Goal: Information Seeking & Learning: Learn about a topic

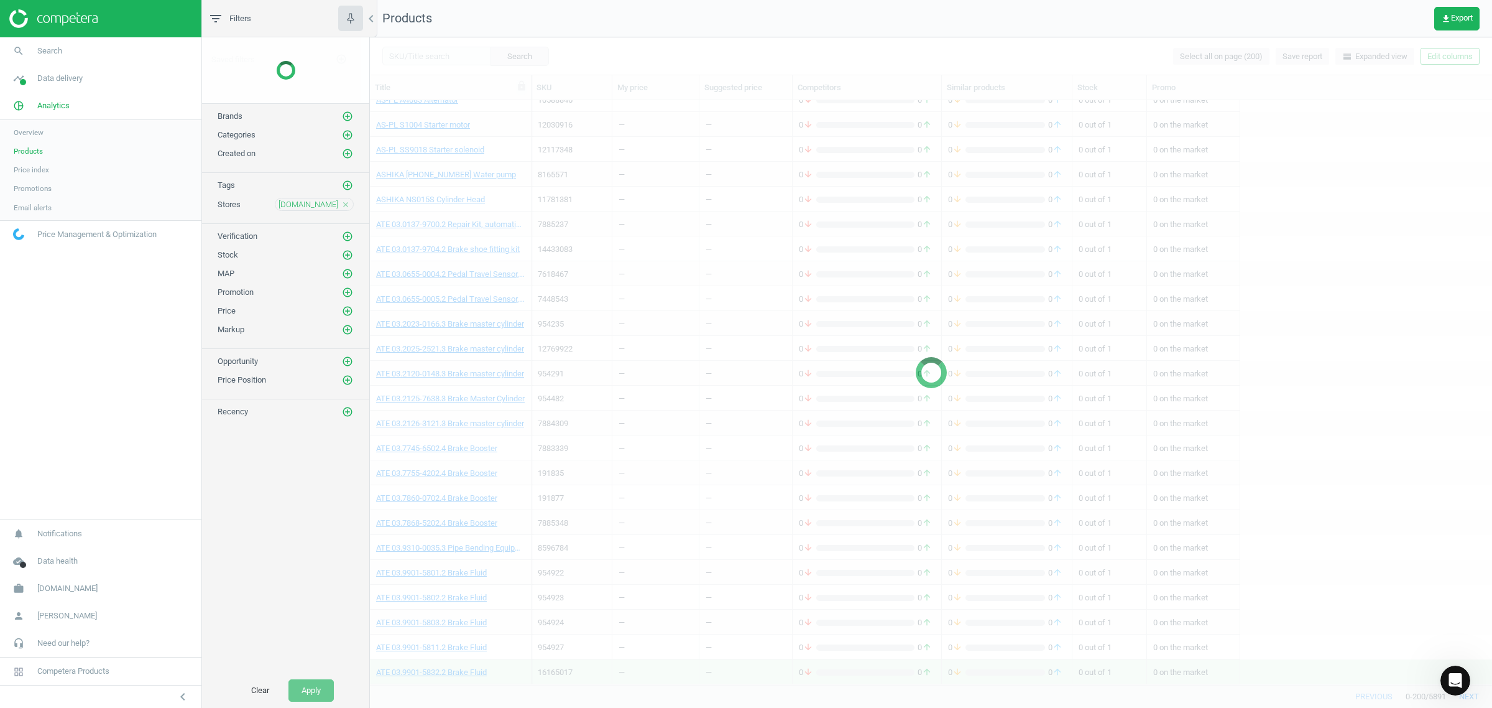
scroll to position [572, 1110]
click at [412, 54] on div at bounding box center [931, 372] width 1122 height 670
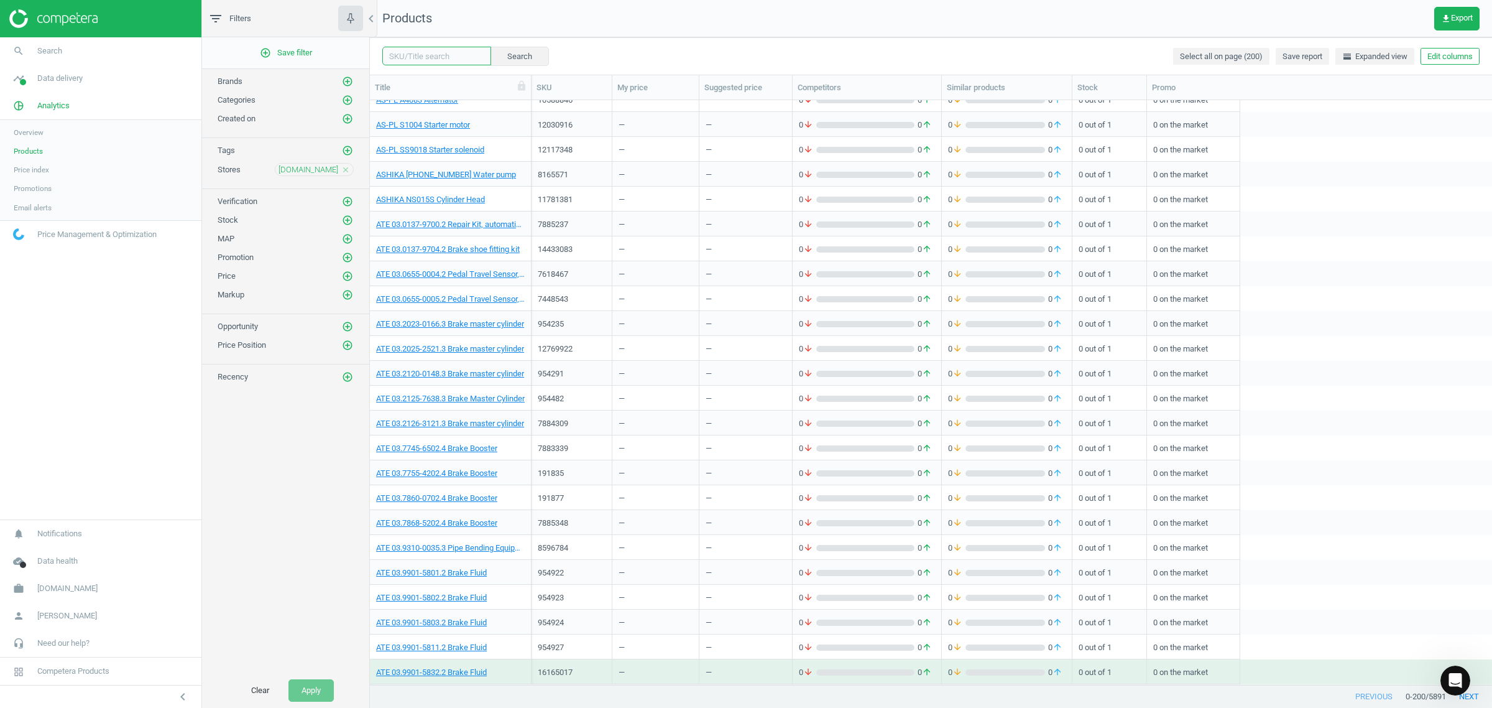
click at [402, 55] on input "text" at bounding box center [436, 56] width 109 height 19
paste input "1272137"
type input "1272137"
click at [509, 55] on button "Search" at bounding box center [519, 56] width 58 height 19
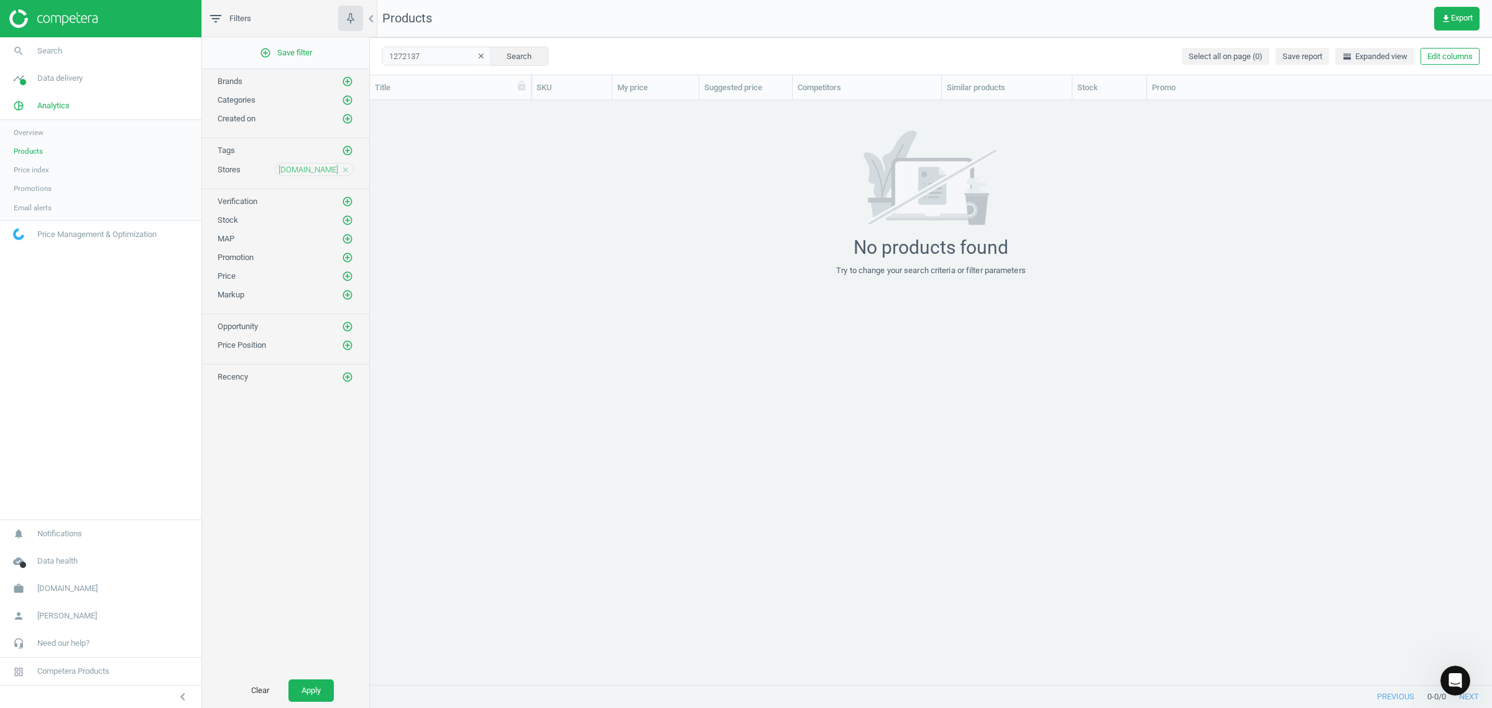
click at [345, 168] on icon "close" at bounding box center [345, 169] width 9 height 9
click at [522, 54] on button "Search" at bounding box center [519, 56] width 58 height 19
click at [502, 57] on button "Search" at bounding box center [519, 56] width 58 height 19
click at [31, 150] on span "Products" at bounding box center [28, 151] width 29 height 10
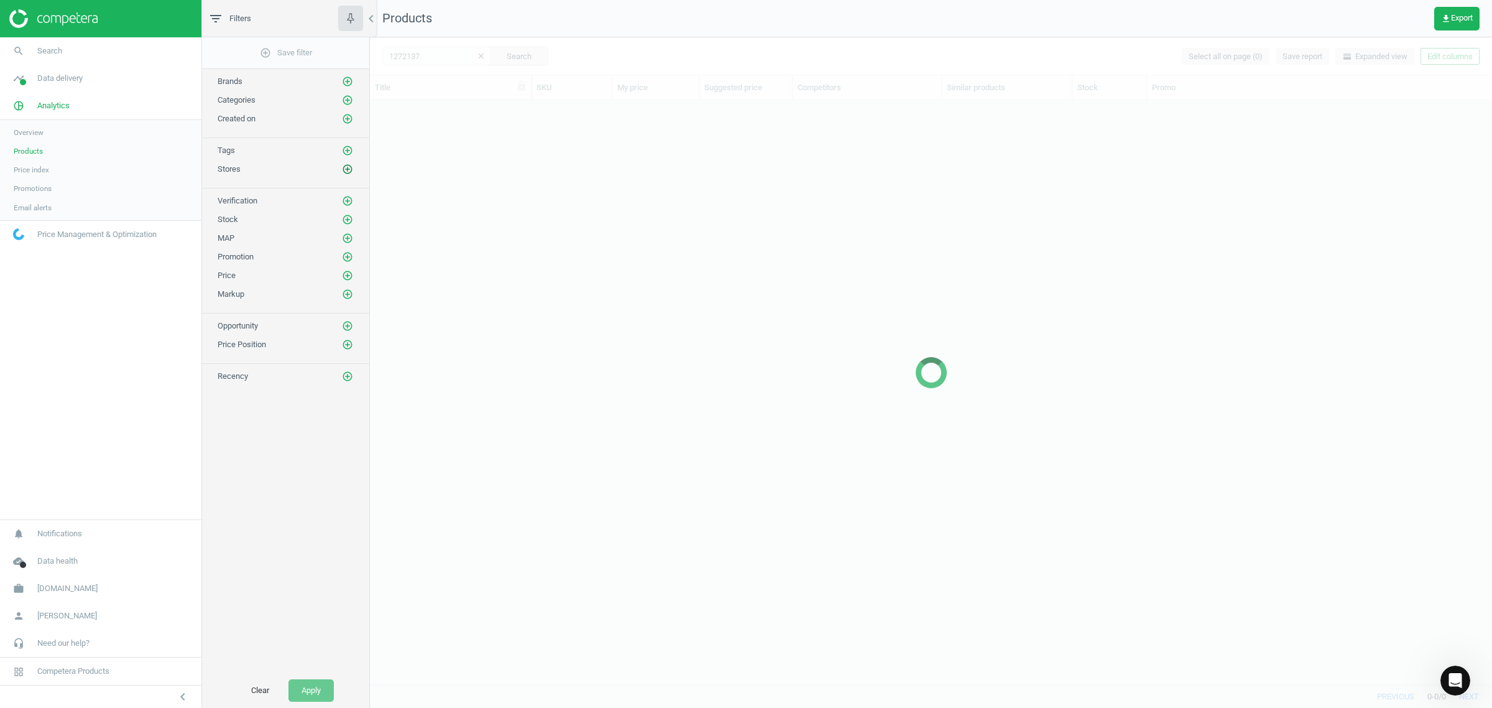
click at [346, 172] on icon "add_circle_outline" at bounding box center [347, 169] width 11 height 11
click at [541, 229] on span "[DOMAIN_NAME]" at bounding box center [538, 232] width 65 height 11
click at [502, 229] on input "[DOMAIN_NAME]" at bounding box center [498, 232] width 8 height 8
checkbox input "true"
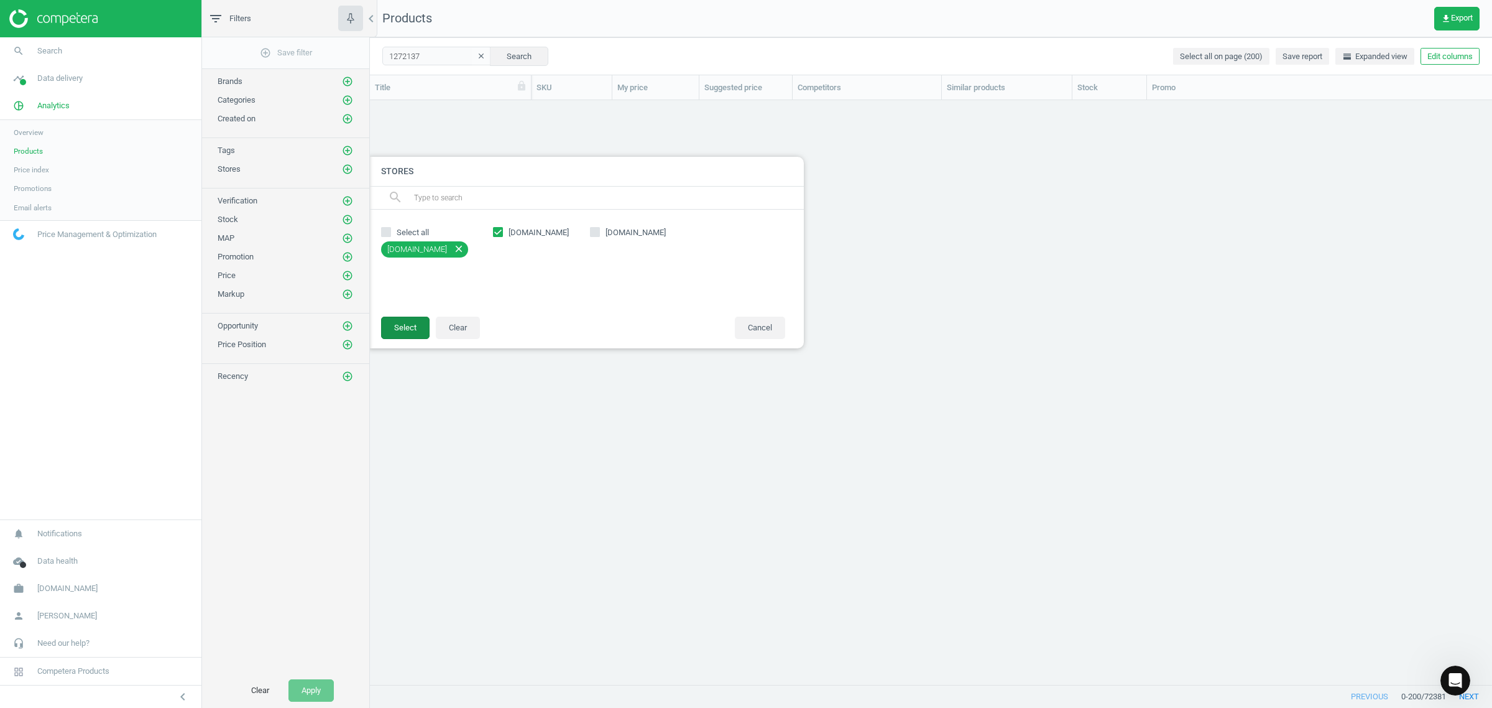
click at [395, 325] on button "Select" at bounding box center [405, 327] width 48 height 22
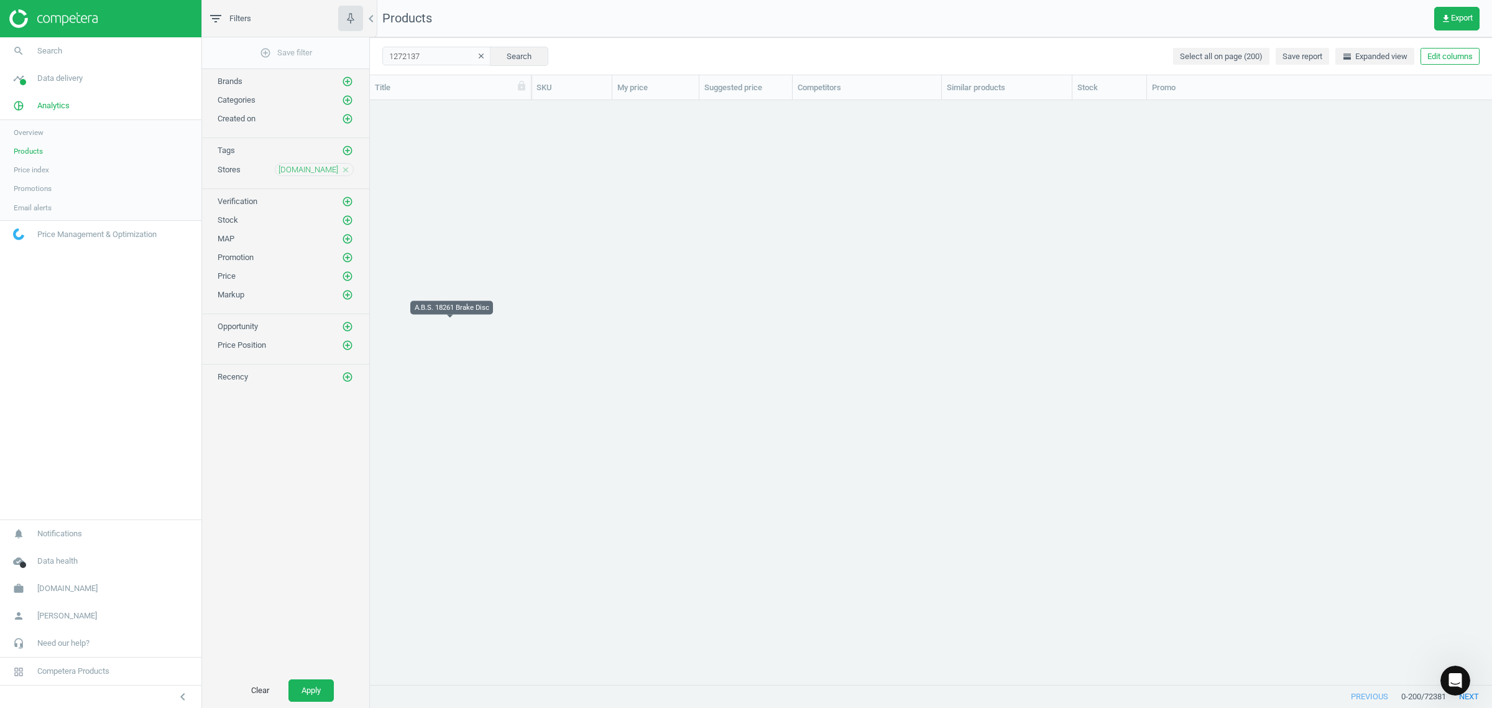
scroll to position [1829, 0]
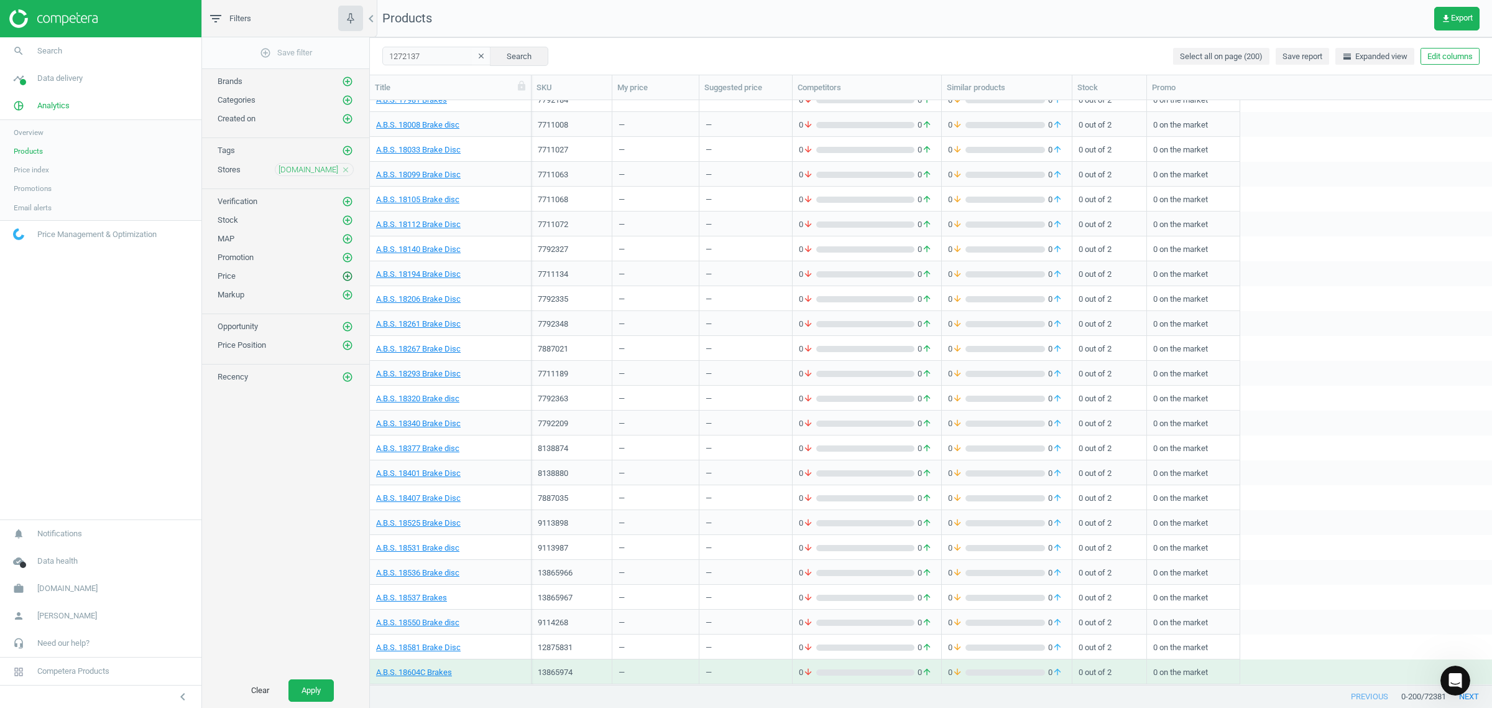
click at [346, 277] on icon "add_circle_outline" at bounding box center [347, 275] width 11 height 11
click at [508, 318] on input "text" at bounding box center [543, 319] width 109 height 22
type input "0.01"
click at [648, 320] on input "text" at bounding box center [658, 319] width 109 height 22
type input "5000"
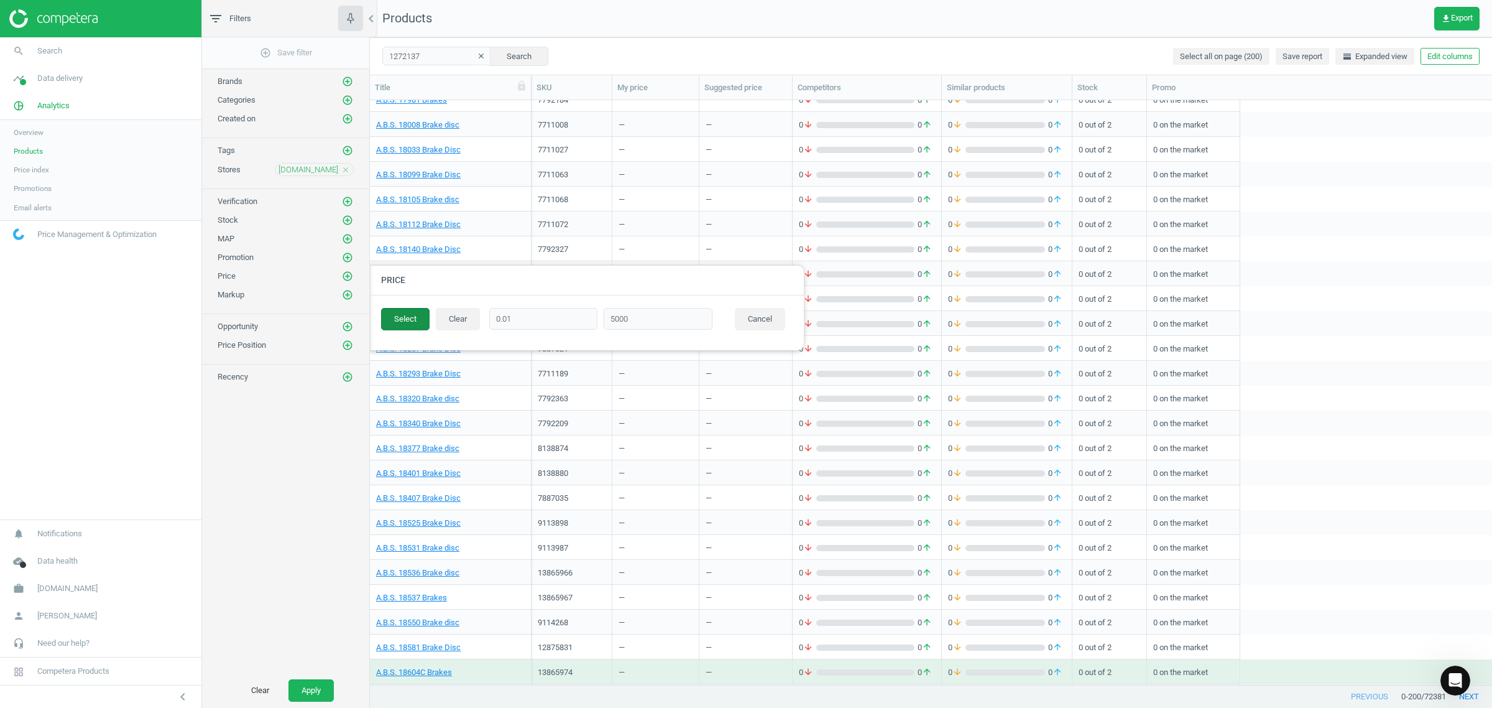
click at [418, 322] on button "Select" at bounding box center [405, 319] width 48 height 22
click at [312, 685] on button "Apply" at bounding box center [310, 690] width 45 height 22
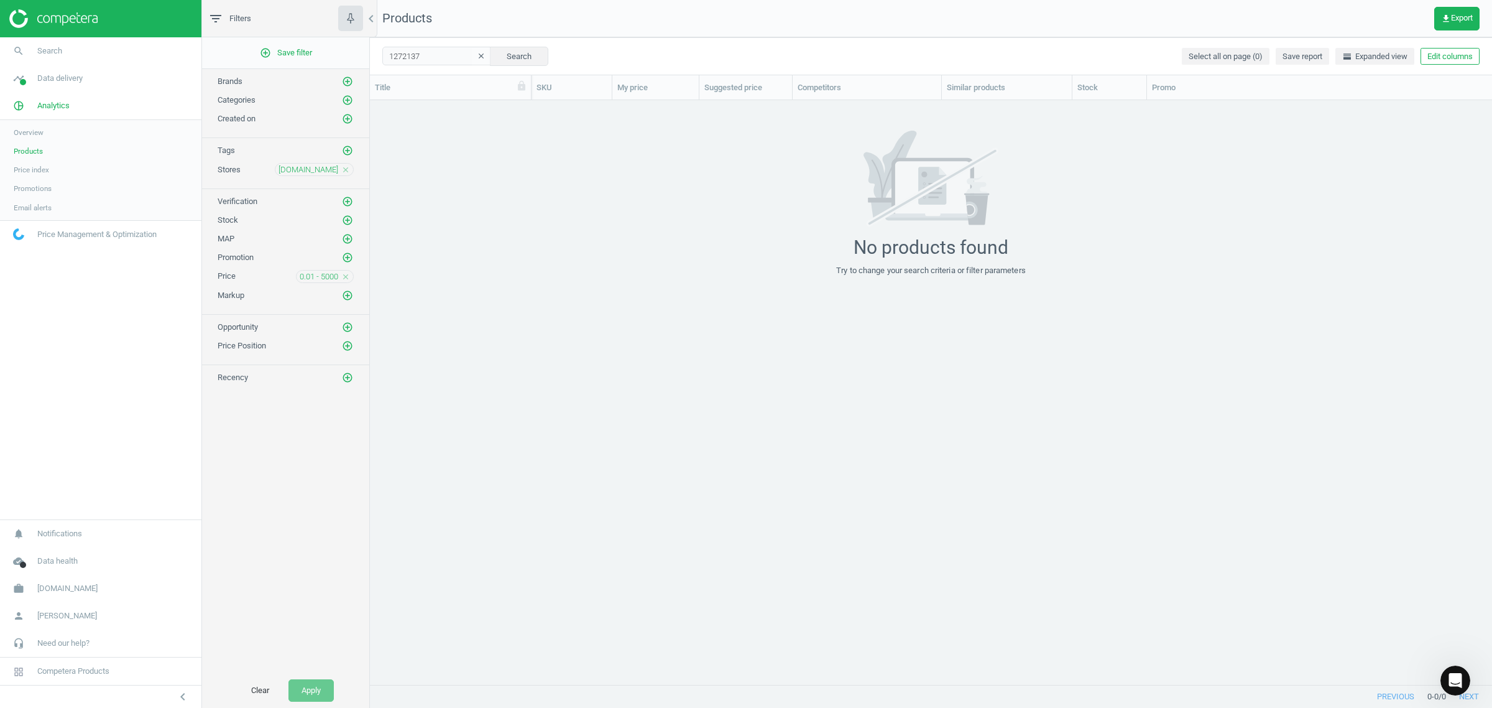
click at [344, 277] on icon "close" at bounding box center [345, 276] width 9 height 9
click at [522, 54] on button "Search" at bounding box center [519, 56] width 58 height 19
click at [477, 57] on icon "clear" at bounding box center [481, 56] width 9 height 9
click at [344, 278] on icon "close" at bounding box center [345, 276] width 9 height 9
click at [311, 686] on button "Apply" at bounding box center [310, 690] width 45 height 22
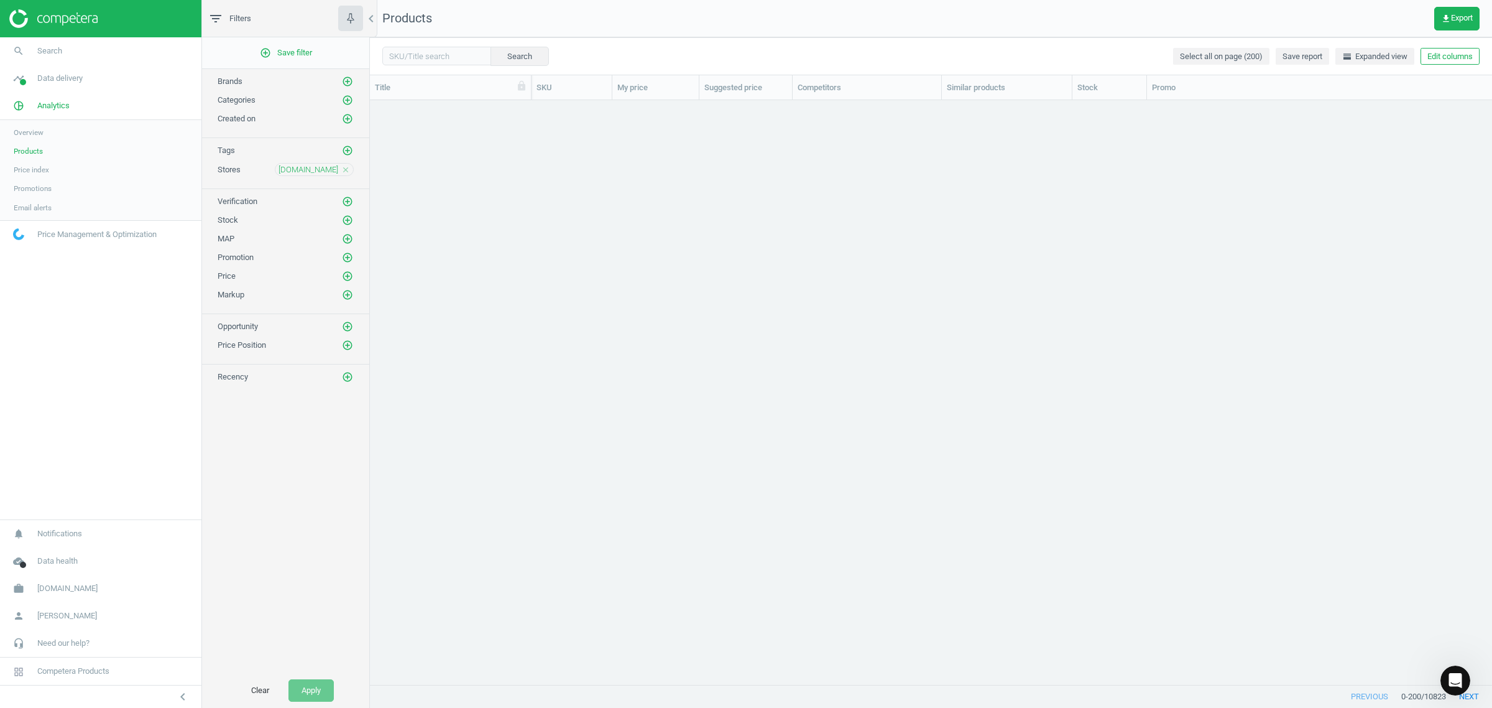
scroll to position [1829, 0]
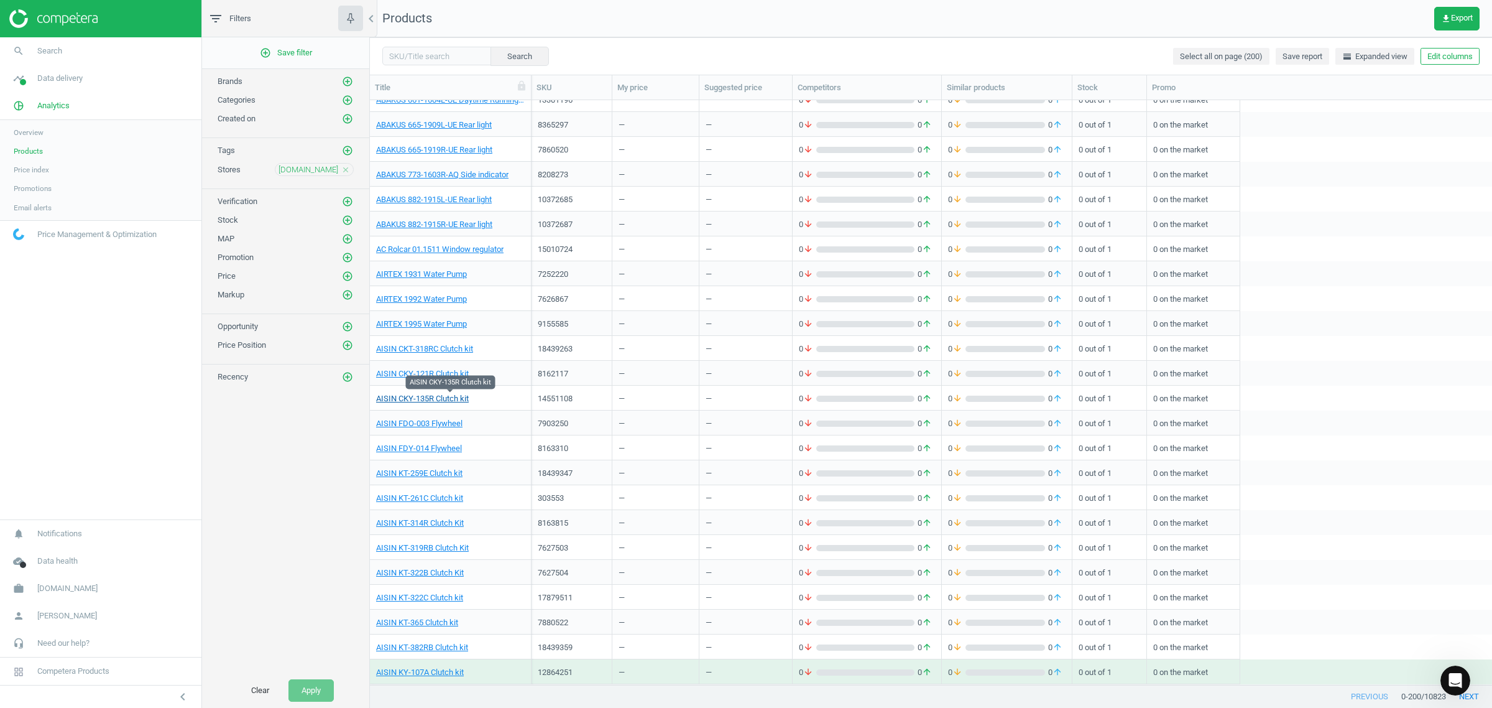
click at [437, 399] on link "AISIN CKY-135R Clutch kit" at bounding box center [422, 398] width 93 height 11
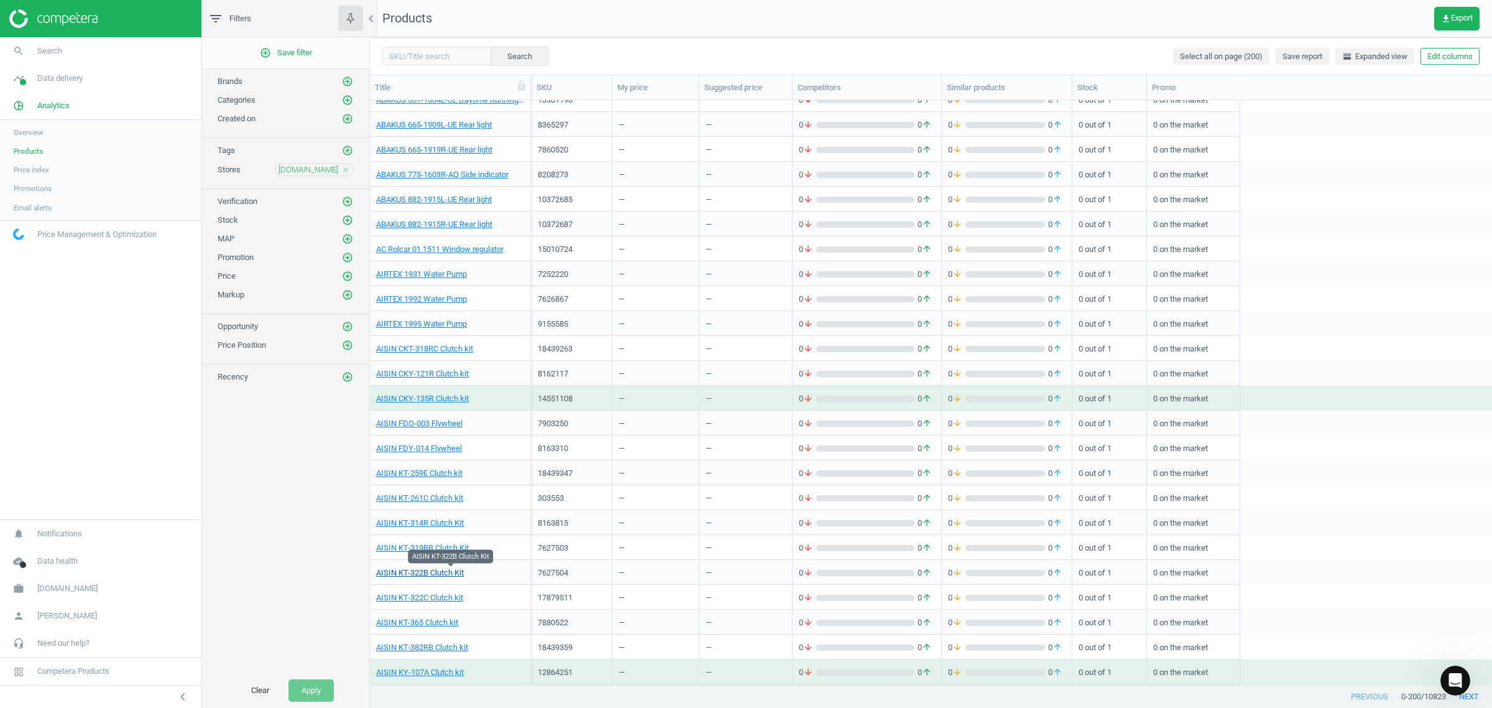
click at [431, 567] on link "AISIN KT-322B Clutch Kit" at bounding box center [420, 572] width 88 height 11
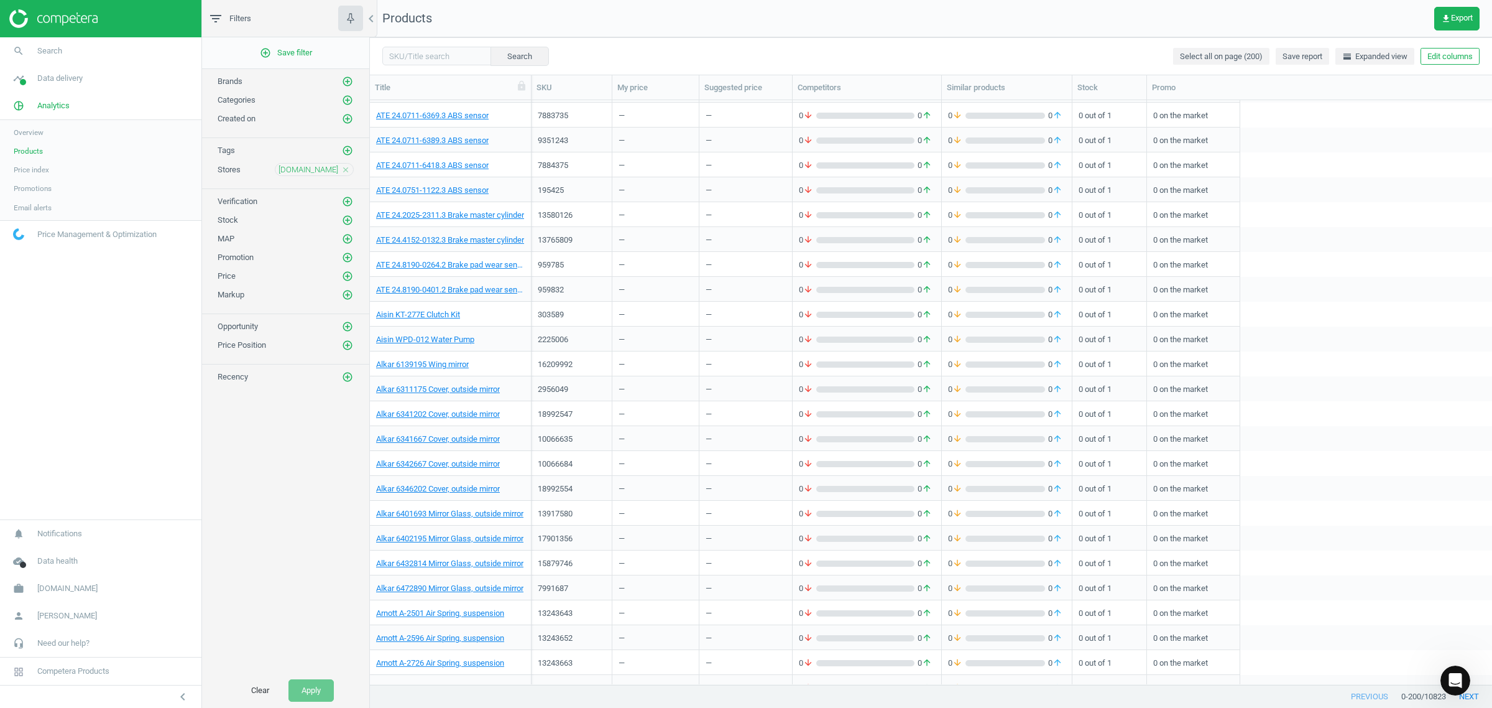
scroll to position [4043, 0]
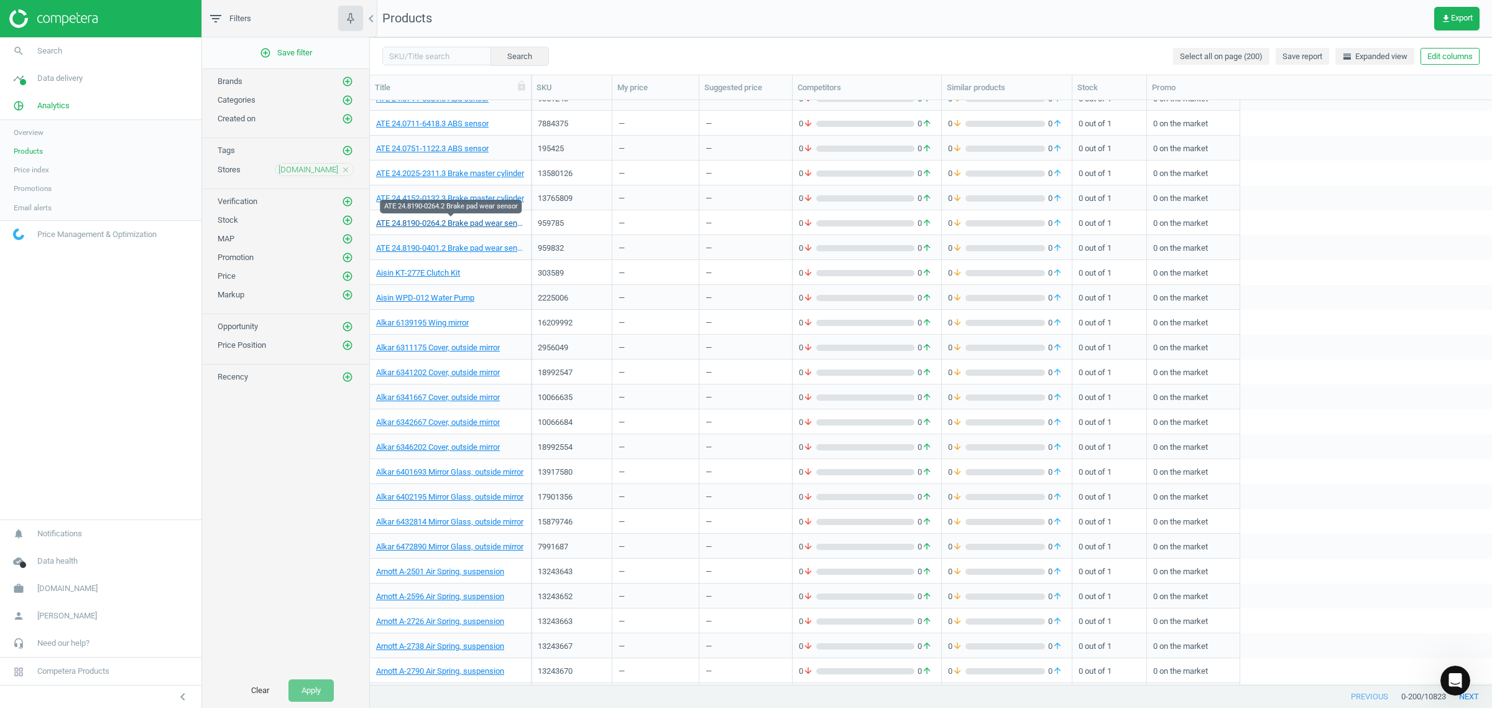
click at [464, 218] on link "ATE 24.8190-0264.2 Brake pad wear sensor" at bounding box center [450, 223] width 149 height 11
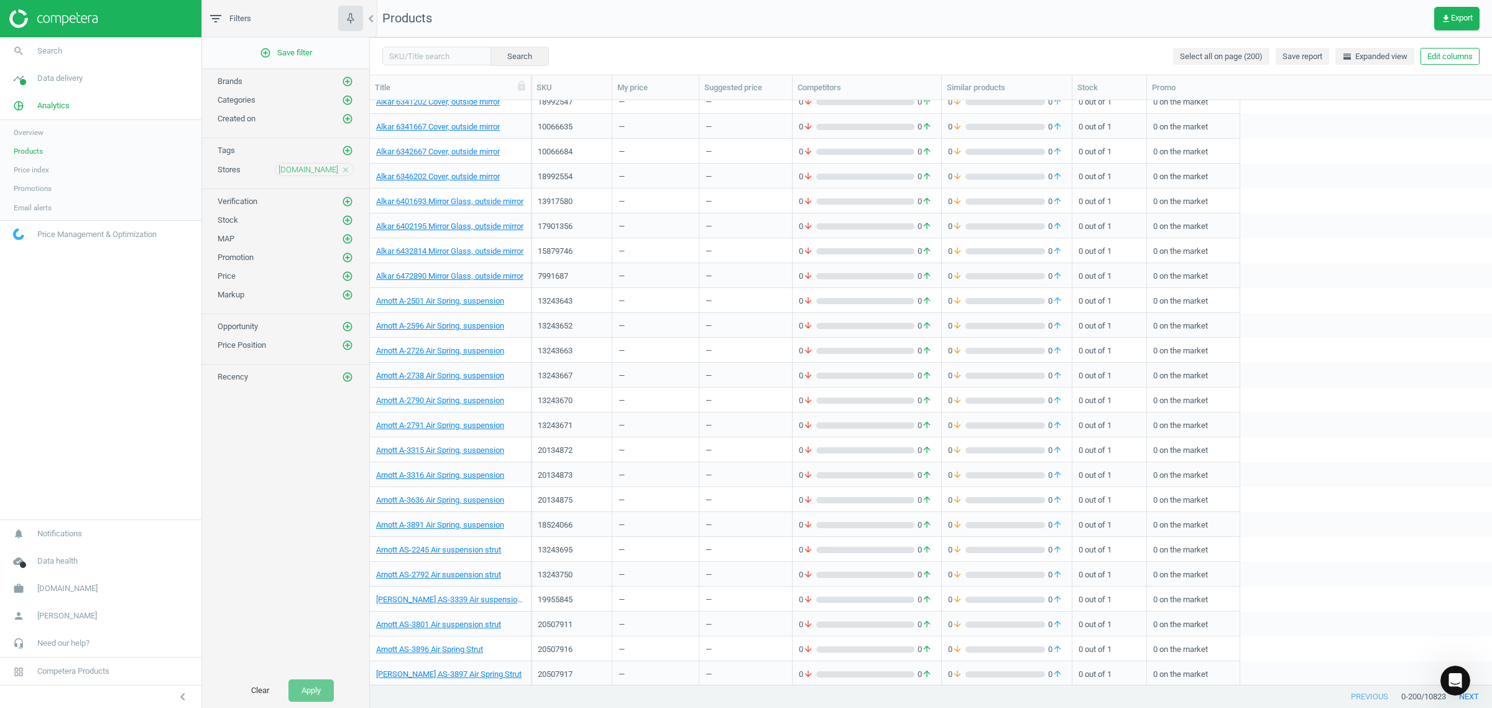
scroll to position [4315, 0]
click at [448, 549] on link "Arnott AS-2245 Air suspension strut" at bounding box center [438, 548] width 125 height 11
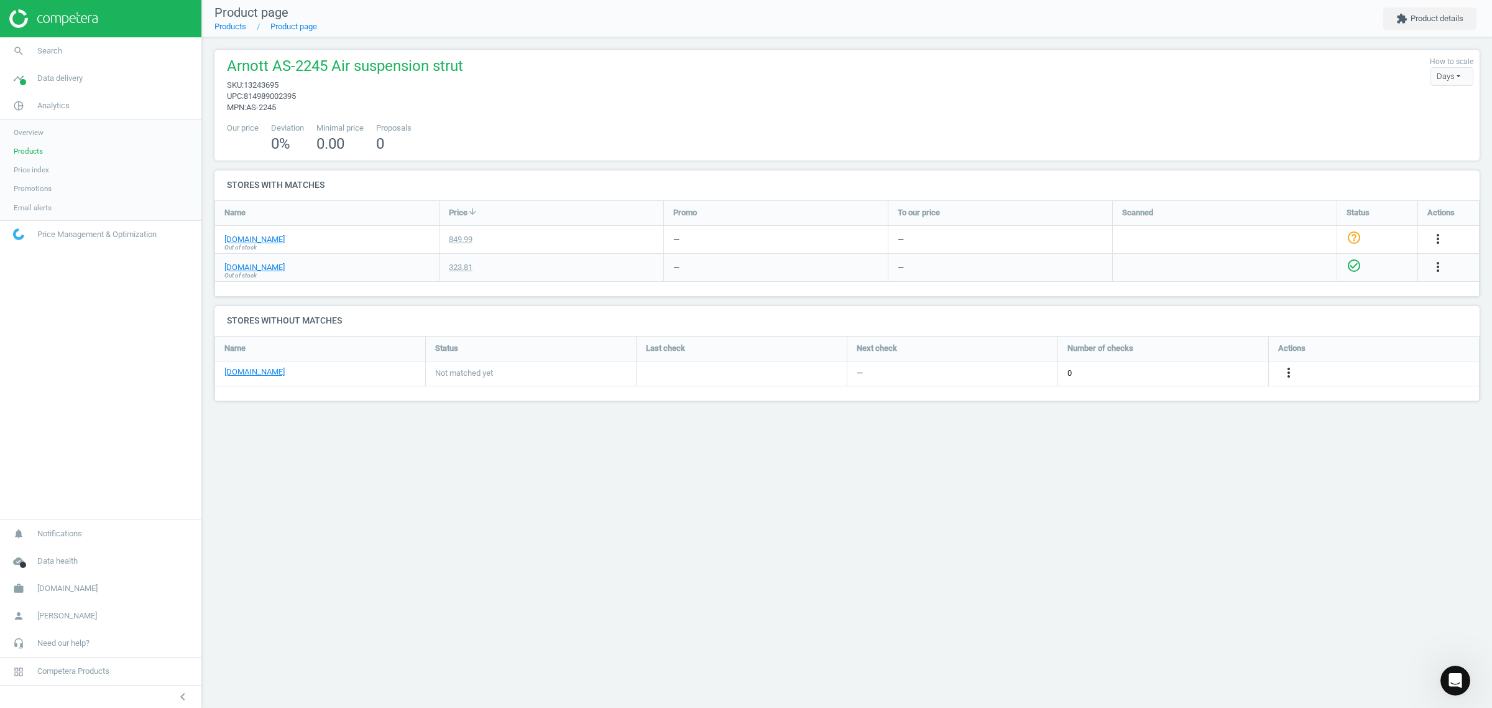
scroll to position [89, 1289]
click at [259, 237] on link "[DOMAIN_NAME]" at bounding box center [254, 239] width 60 height 11
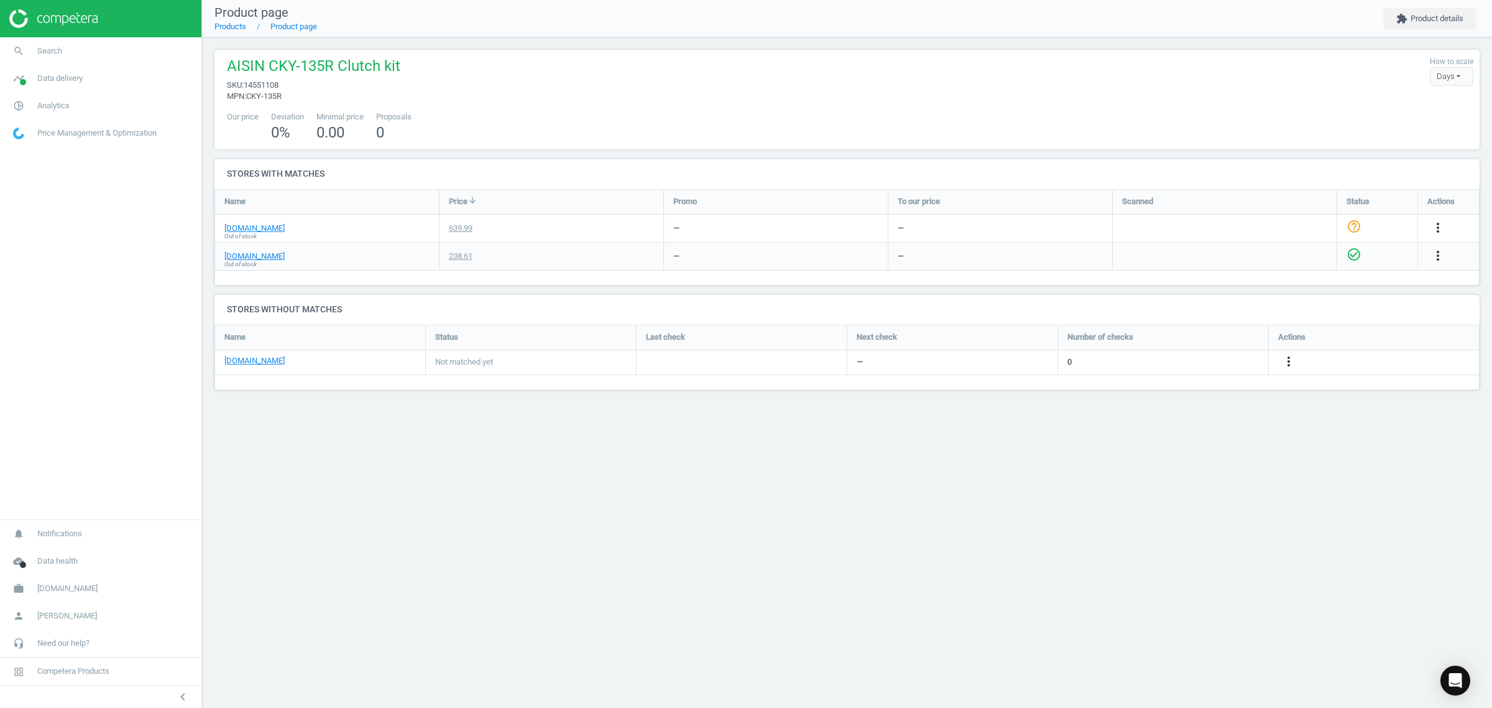
scroll to position [89, 1289]
click at [262, 224] on link "[DOMAIN_NAME]" at bounding box center [254, 228] width 60 height 11
click at [247, 226] on link "[DOMAIN_NAME]" at bounding box center [254, 228] width 60 height 11
click at [244, 230] on link "[DOMAIN_NAME]" at bounding box center [254, 228] width 60 height 11
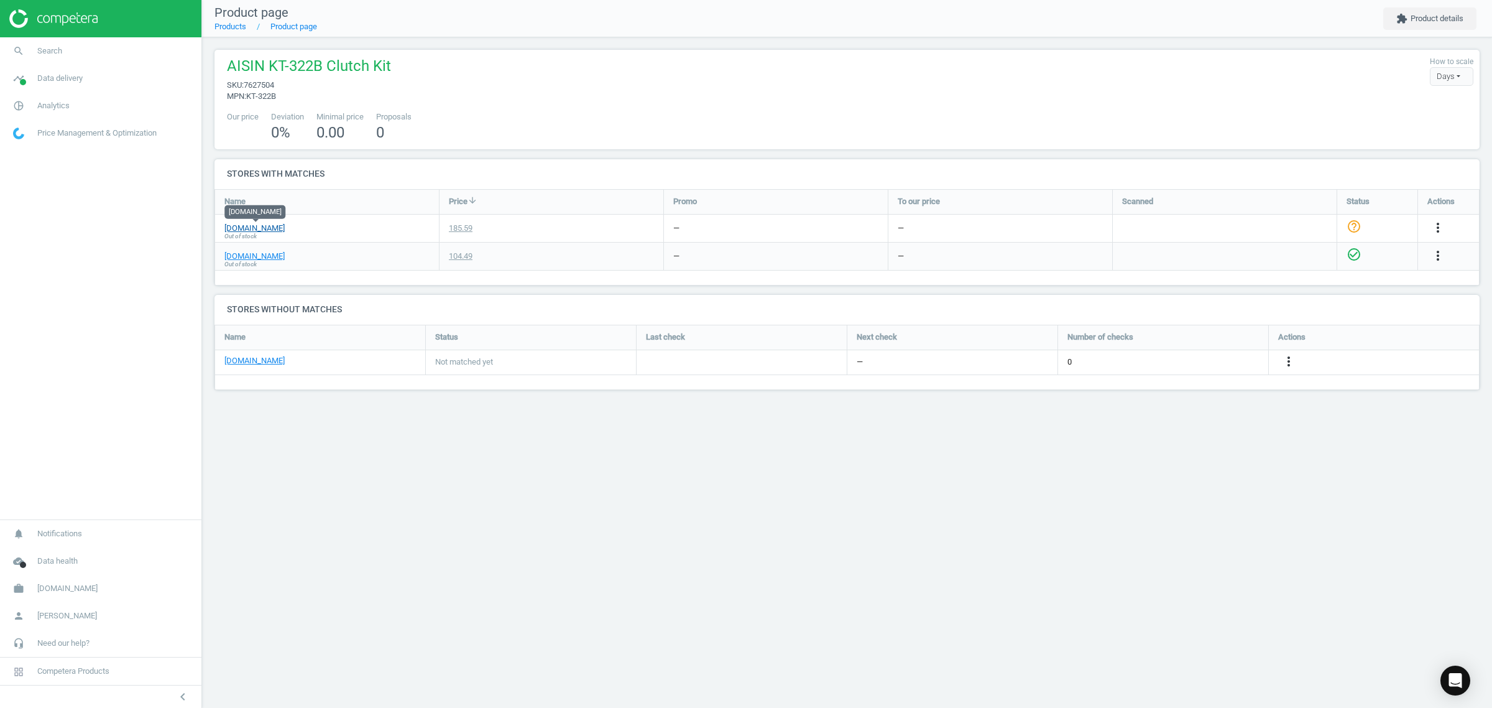
click at [247, 228] on link "[DOMAIN_NAME]" at bounding box center [254, 228] width 60 height 11
click at [275, 225] on link "[DOMAIN_NAME]" at bounding box center [254, 228] width 60 height 11
click at [249, 228] on link "[DOMAIN_NAME]" at bounding box center [254, 228] width 60 height 11
